Goal: Go to known website: Access a specific website the user already knows

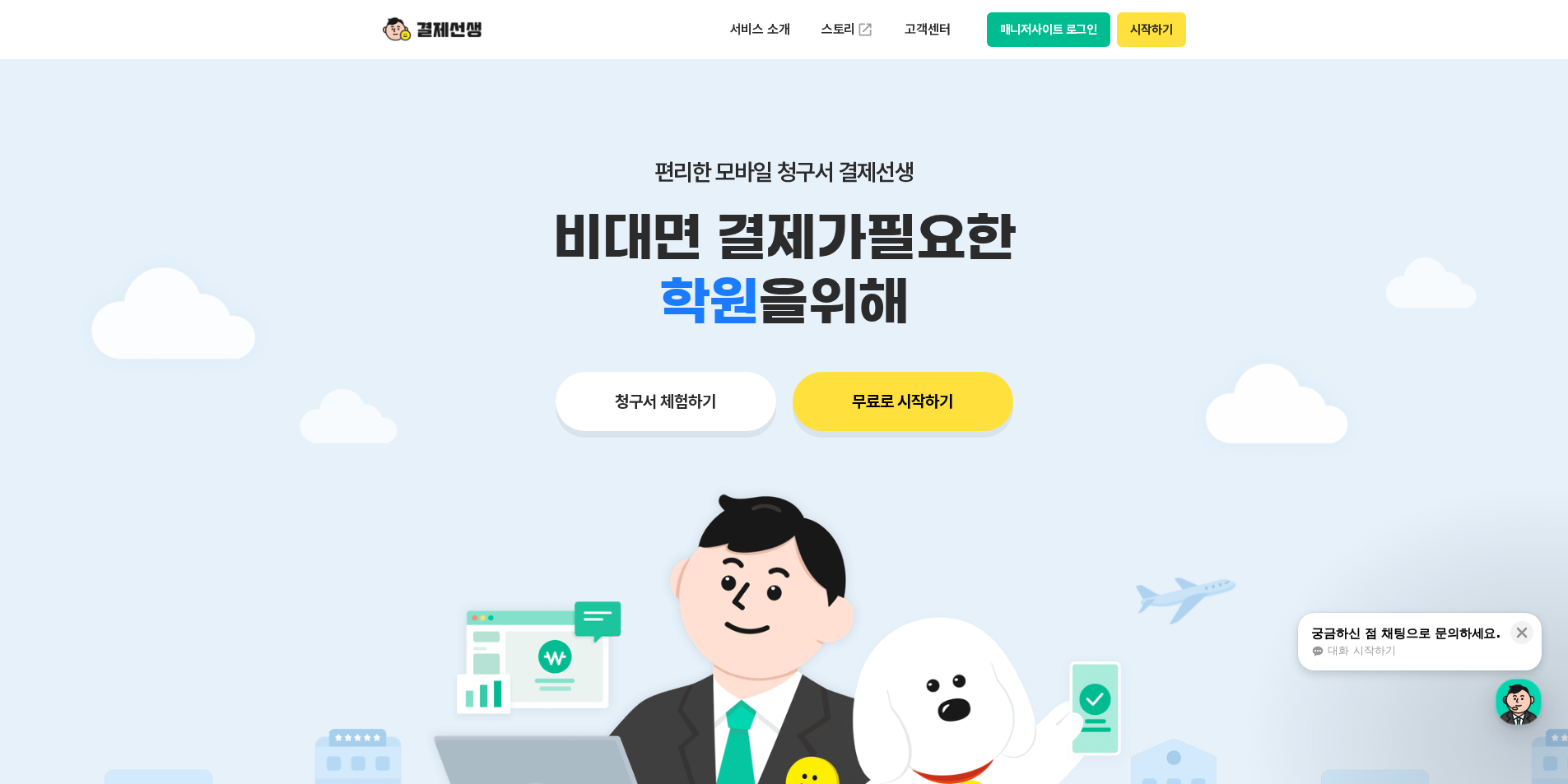
click at [997, 32] on button "매니저사이트 로그인" at bounding box center [1049, 29] width 125 height 35
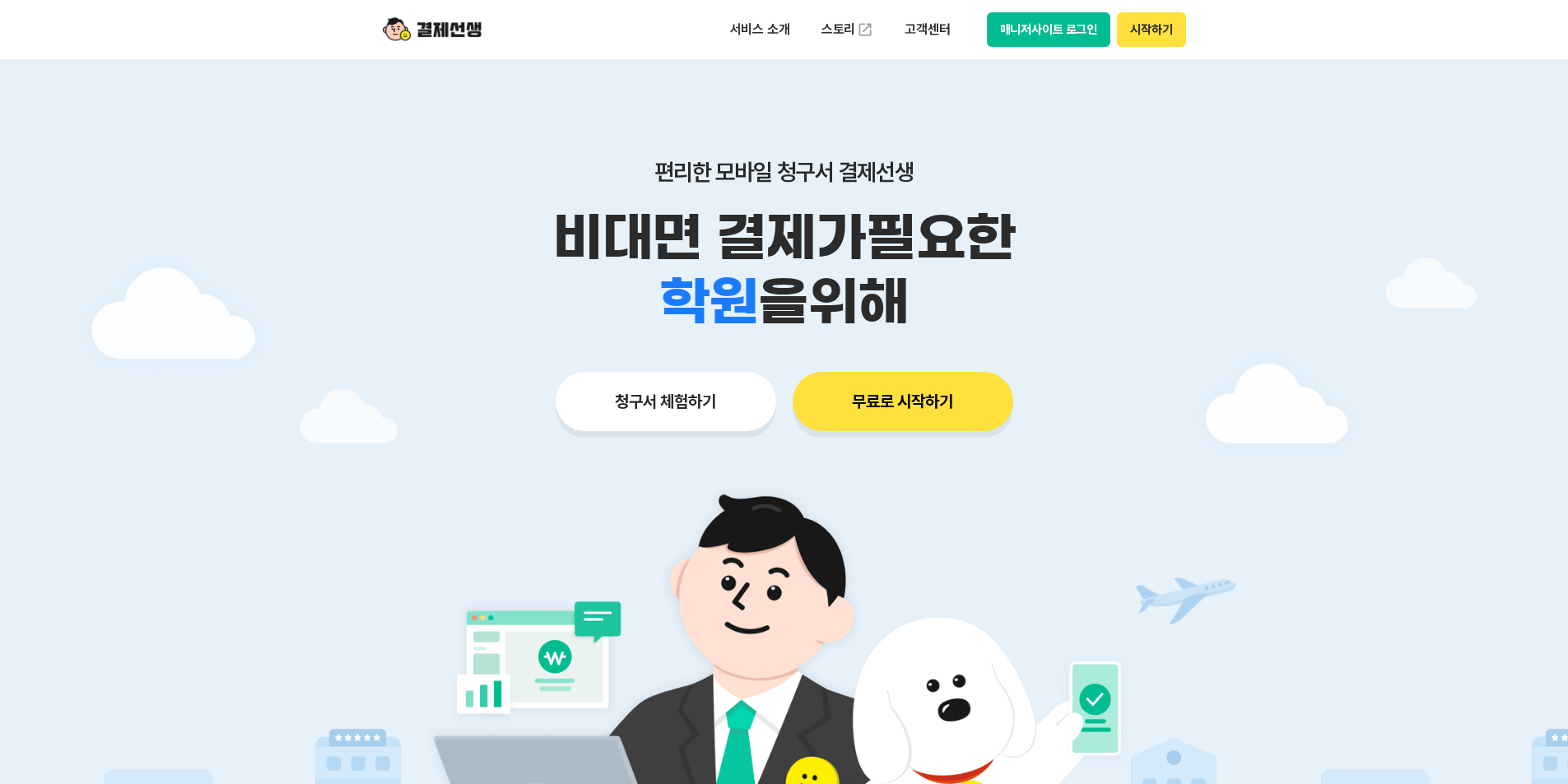
drag, startPoint x: 0, startPoint y: 0, endPoint x: 1043, endPoint y: 38, distance: 1043.7
click at [1043, 38] on button "매니저사이트 로그인" at bounding box center [1049, 29] width 125 height 35
